Goal: Contribute content: Add original content to the website for others to see

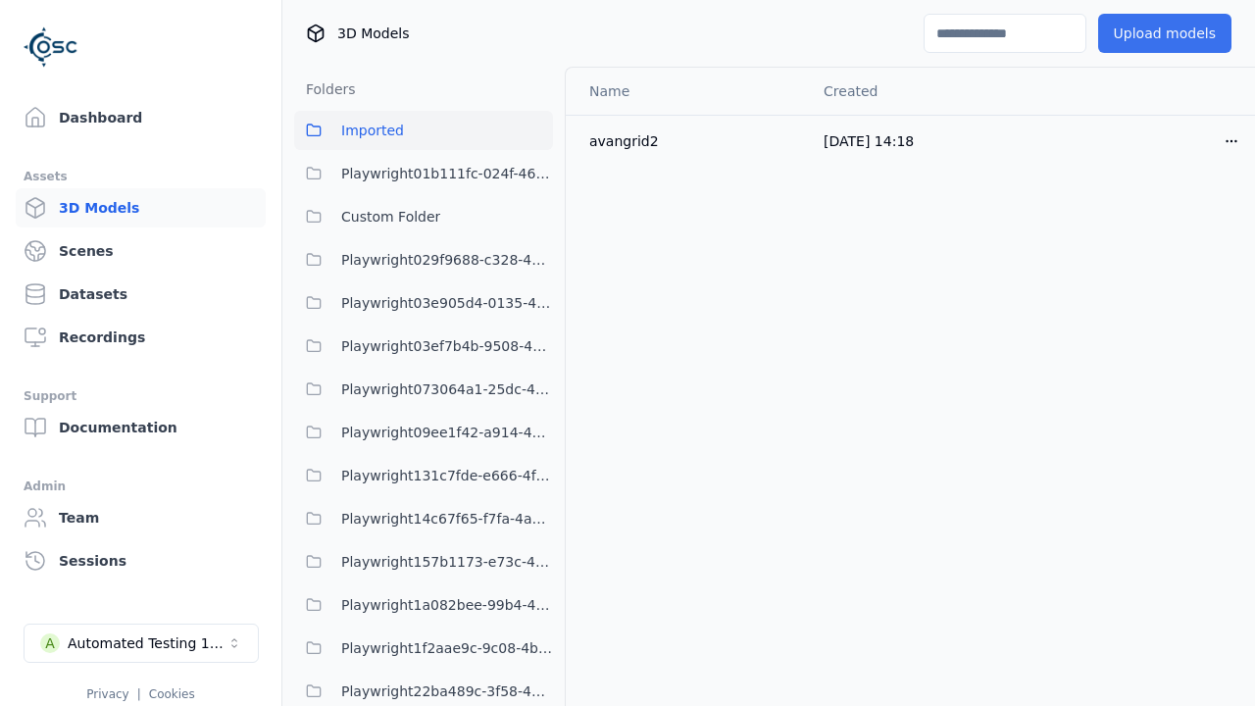
click at [1120, 26] on button "Upload models" at bounding box center [1164, 33] width 133 height 39
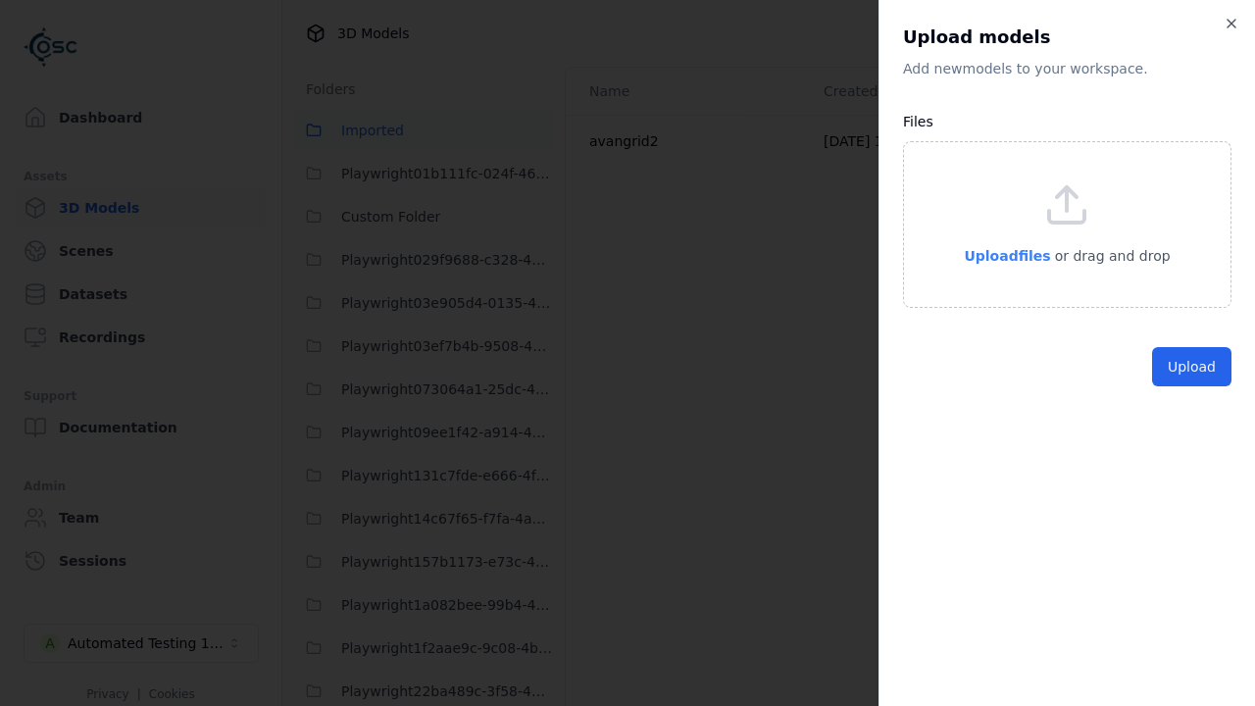
click at [1007, 250] on span "Upload files" at bounding box center [1007, 256] width 86 height 16
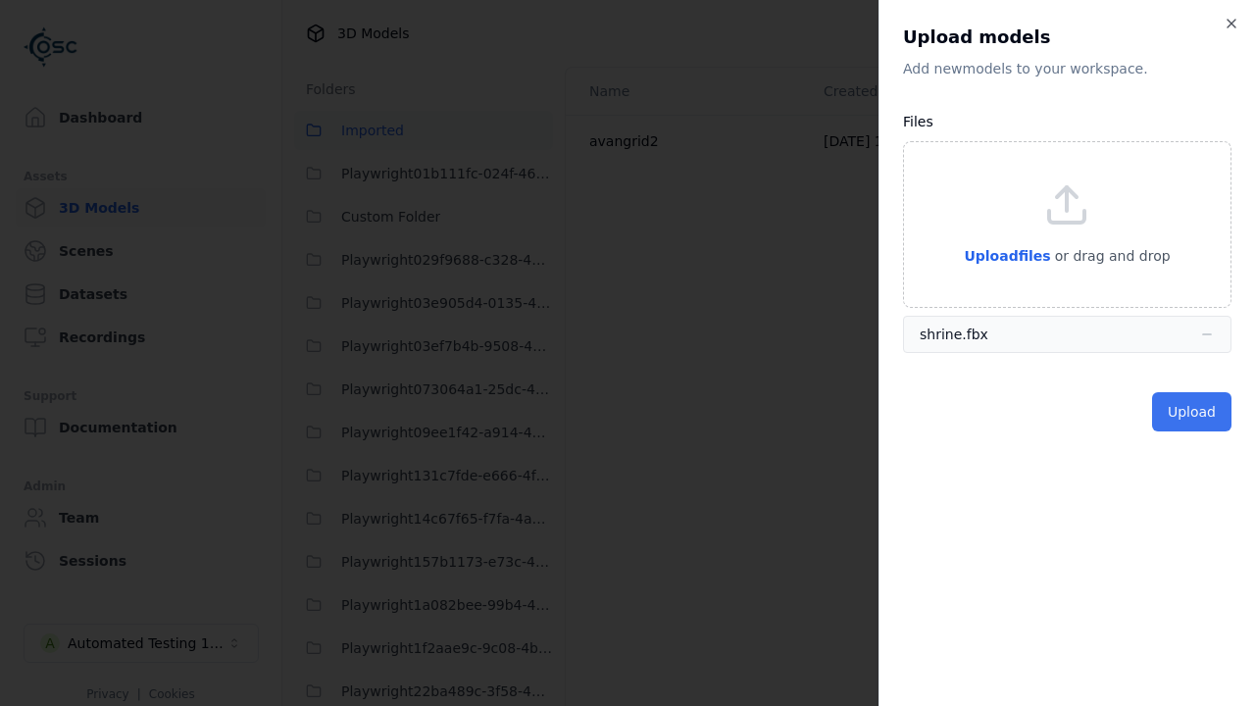
click at [1178, 408] on button "Upload" at bounding box center [1191, 411] width 79 height 39
